Goal: Find specific page/section: Find specific page/section

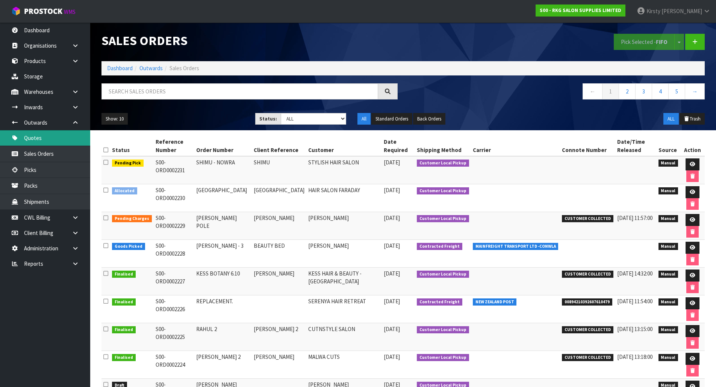
click at [32, 138] on link "Quotes" at bounding box center [45, 137] width 90 height 15
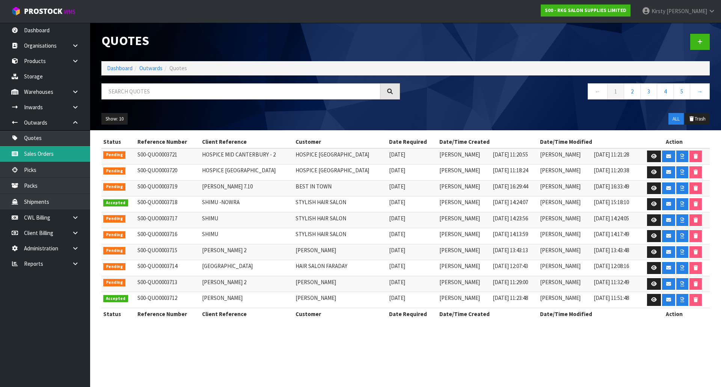
click at [32, 153] on link "Sales Orders" at bounding box center [45, 153] width 90 height 15
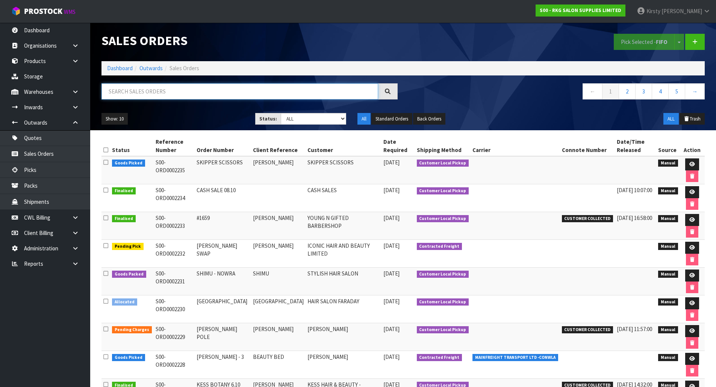
click at [157, 90] on input "text" at bounding box center [239, 91] width 277 height 16
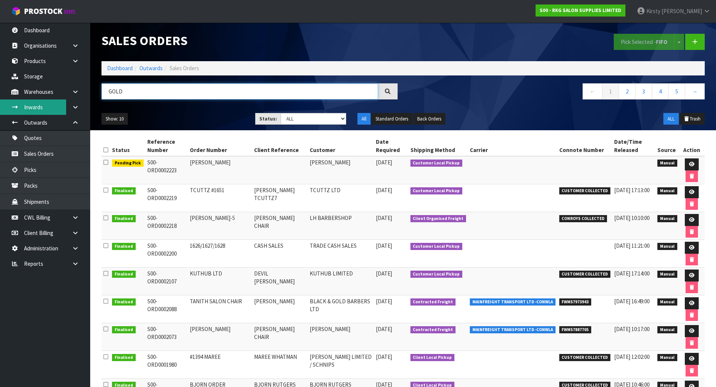
type input "GOLD"
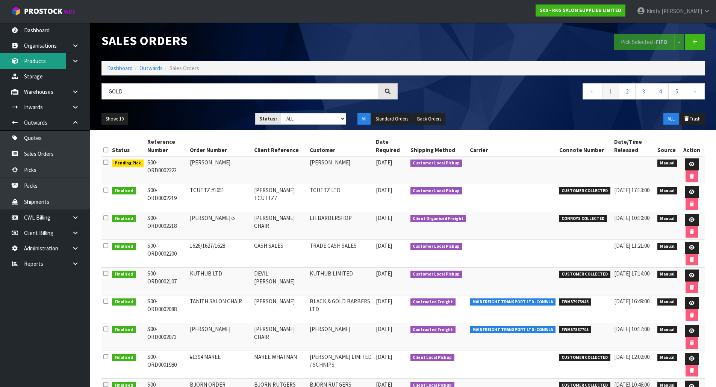
click at [30, 60] on link "Products" at bounding box center [45, 60] width 90 height 15
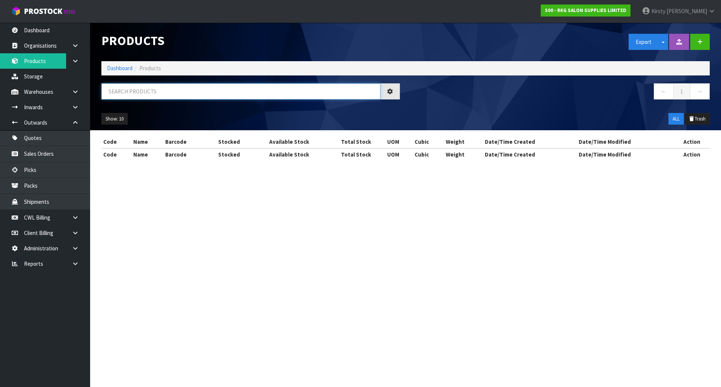
click at [107, 94] on input "text" at bounding box center [240, 91] width 279 height 16
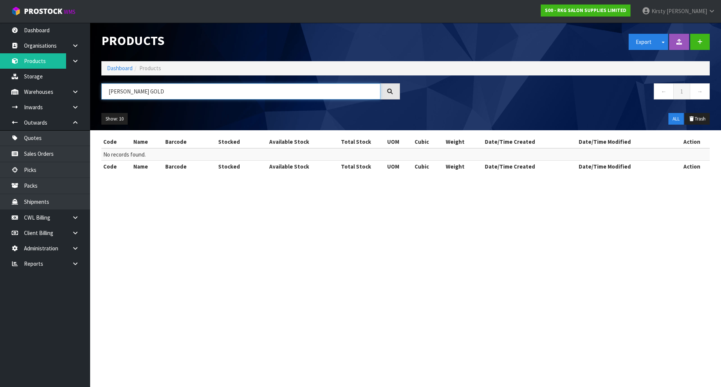
click at [145, 97] on input "[PERSON_NAME] GOLD" at bounding box center [240, 91] width 279 height 16
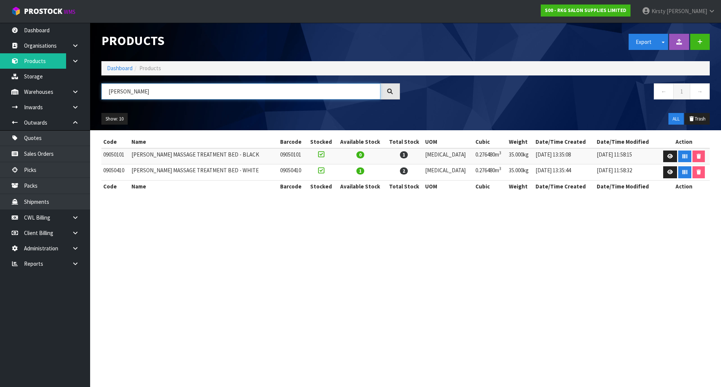
type input "[PERSON_NAME]"
